Goal: Task Accomplishment & Management: Use online tool/utility

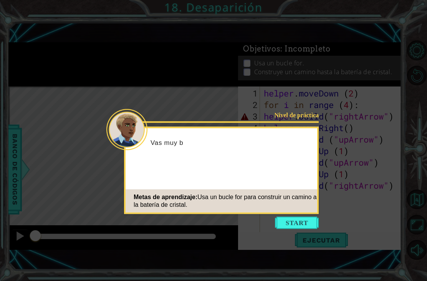
click at [314, 166] on div "Nivel de práctica Vas muy b Metas de aprendizaje: Usa un bucle for para constru…" at bounding box center [221, 170] width 195 height 87
click at [297, 218] on button "Start" at bounding box center [297, 223] width 44 height 12
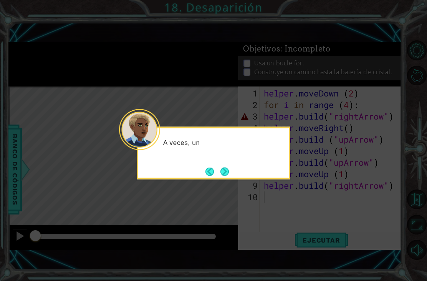
click at [227, 167] on button "Next" at bounding box center [225, 171] width 8 height 8
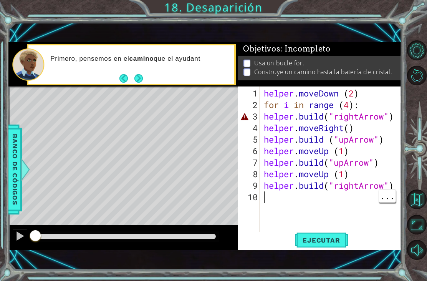
scroll to position [25, 0]
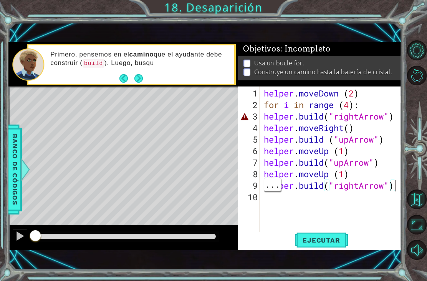
click at [394, 190] on div "helper . moveDown ( 2 ) for i in range ( 4 ) : helper . build ( "rightArrow" ) …" at bounding box center [333, 174] width 141 height 173
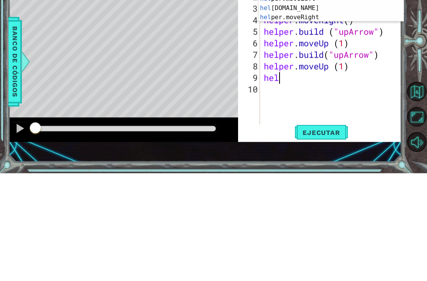
type textarea "h"
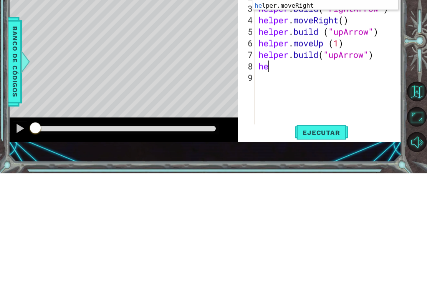
type textarea "h"
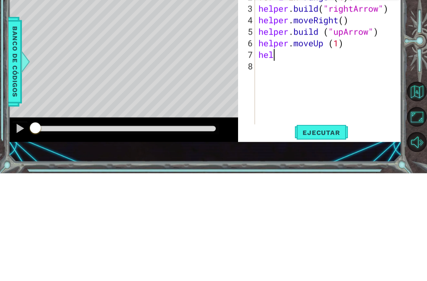
type textarea "h"
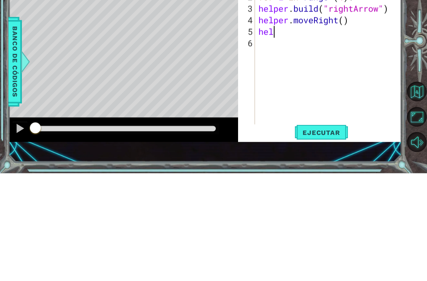
type textarea "h"
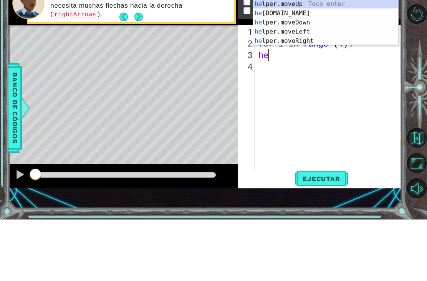
type textarea "h"
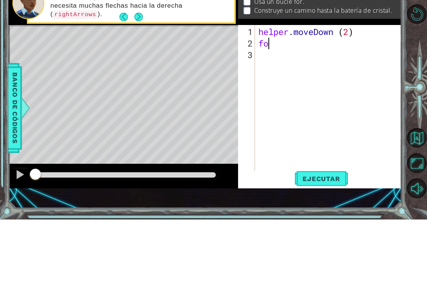
type textarea "f"
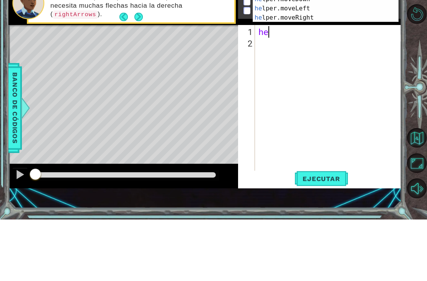
type textarea "h"
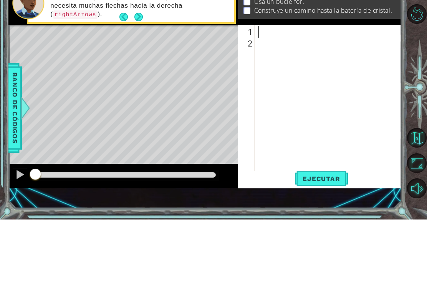
paste textarea "7- [DOMAIN_NAME]("upArrow")"
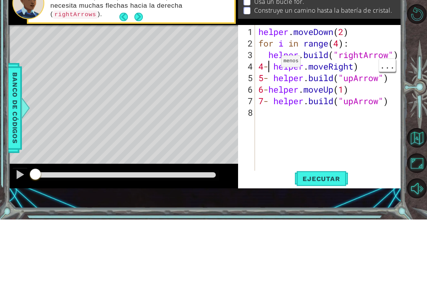
click at [269, 88] on div "helper . moveDown ( 2 ) for i in range ( 4 ) : helper . build ( "rightArrow" ) …" at bounding box center [330, 174] width 147 height 173
click at [272, 88] on div "helper . moveDown ( 2 ) for i in range ( 4 ) : helper . build ( "rightArrow" ) …" at bounding box center [330, 174] width 147 height 173
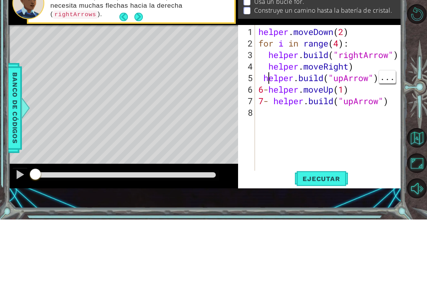
scroll to position [3, 0]
click at [267, 88] on div "helper . moveDown ( 2 ) for i in range ( 4 ) : helper . build ( "rightArrow" ) …" at bounding box center [330, 174] width 147 height 173
click at [264, 88] on div "helper . moveDown ( 2 ) for i in range ( 4 ) : helper . build ( "rightArrow" ) …" at bounding box center [330, 174] width 147 height 173
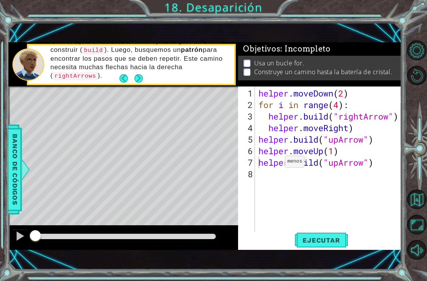
click at [324, 248] on button "Ejecutar" at bounding box center [321, 240] width 53 height 16
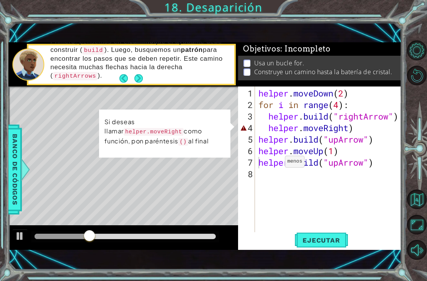
click at [351, 128] on div "helper . moveDown ( 2 ) for i in range ( 4 ) : helper . build ( "rightArrow" ) …" at bounding box center [330, 174] width 147 height 173
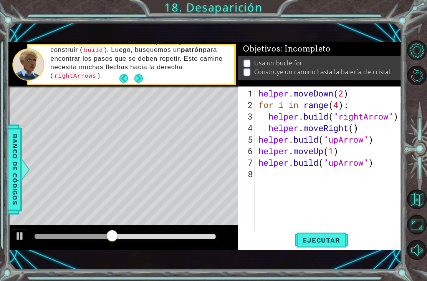
type textarea "helper.moveRight()"
click at [334, 239] on span "Ejecutar" at bounding box center [321, 240] width 53 height 8
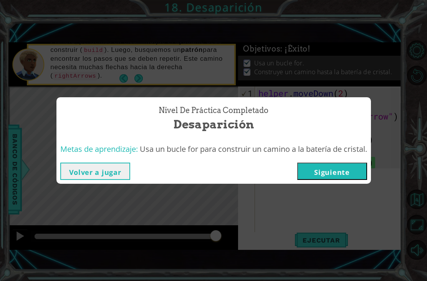
click at [331, 179] on button "Siguiente" at bounding box center [333, 171] width 70 height 17
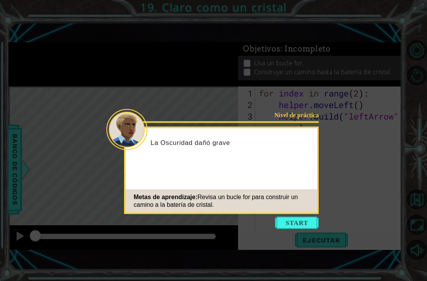
click at [298, 228] on button "Start" at bounding box center [297, 223] width 44 height 12
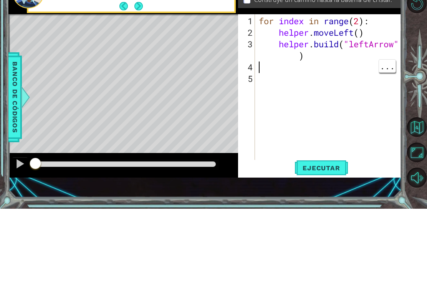
click at [276, 88] on div "for index in range ( 2 ) : helper . moveLeft ( ) helper . build ( "leftArrow" )" at bounding box center [331, 174] width 146 height 173
paste textarea "7- [DOMAIN_NAME]("leftArrow")"
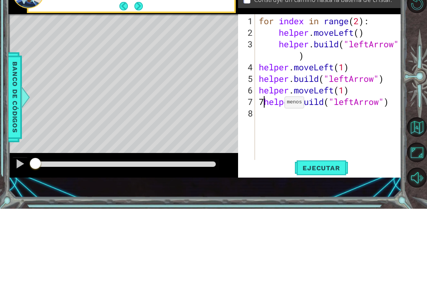
type textarea "[DOMAIN_NAME]("leftArrow")"
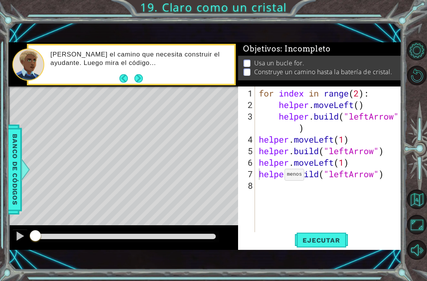
click at [336, 241] on span "Ejecutar" at bounding box center [321, 240] width 53 height 8
